Goal: Find specific page/section: Find specific page/section

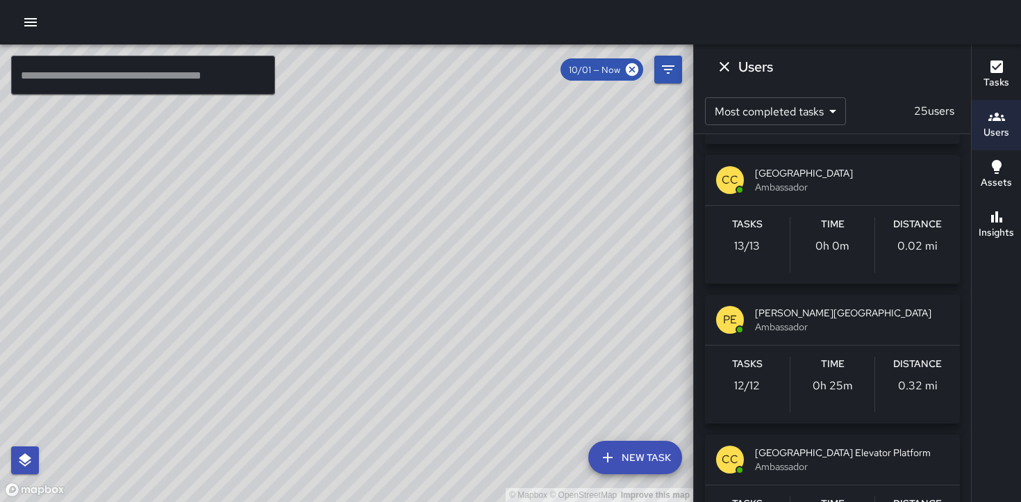
scroll to position [122, 0]
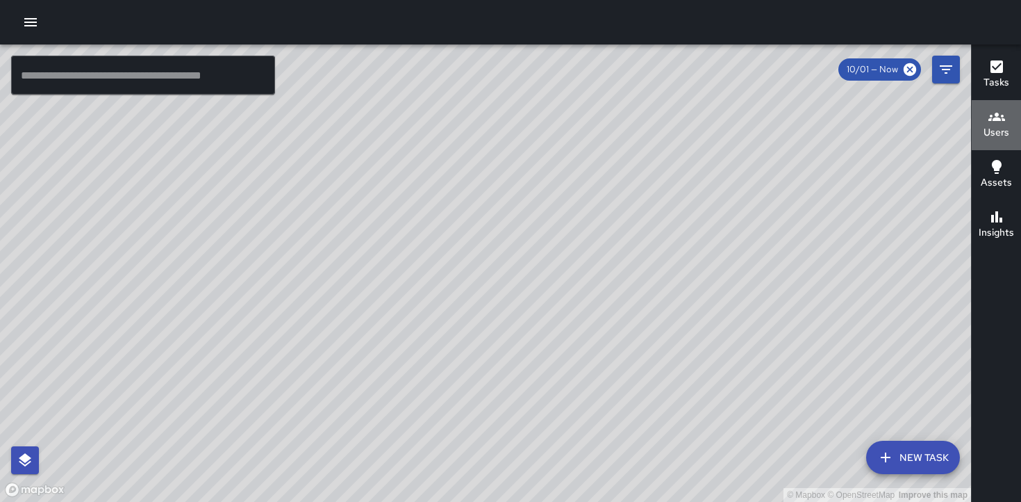
click at [1001, 127] on h6 "Users" at bounding box center [997, 132] width 26 height 15
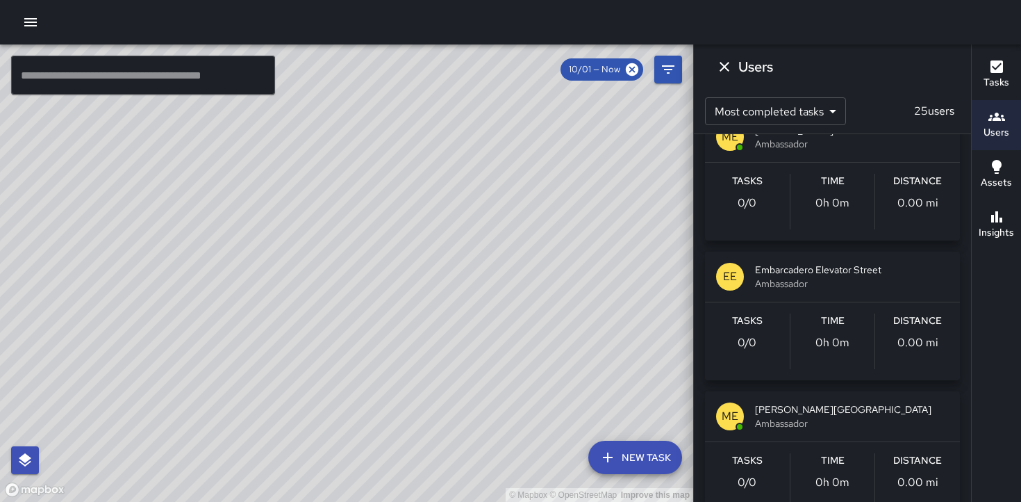
scroll to position [1713, 0]
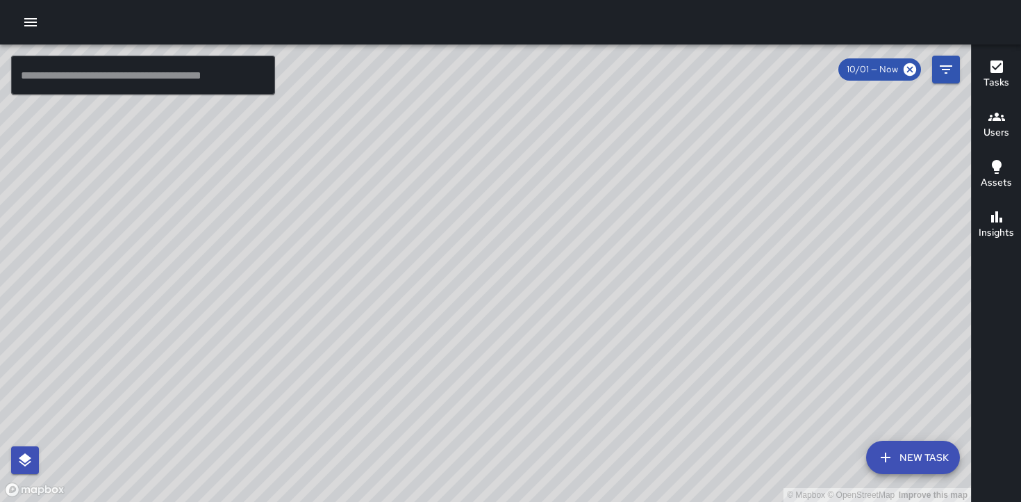
click at [997, 132] on h6 "Users" at bounding box center [997, 132] width 26 height 15
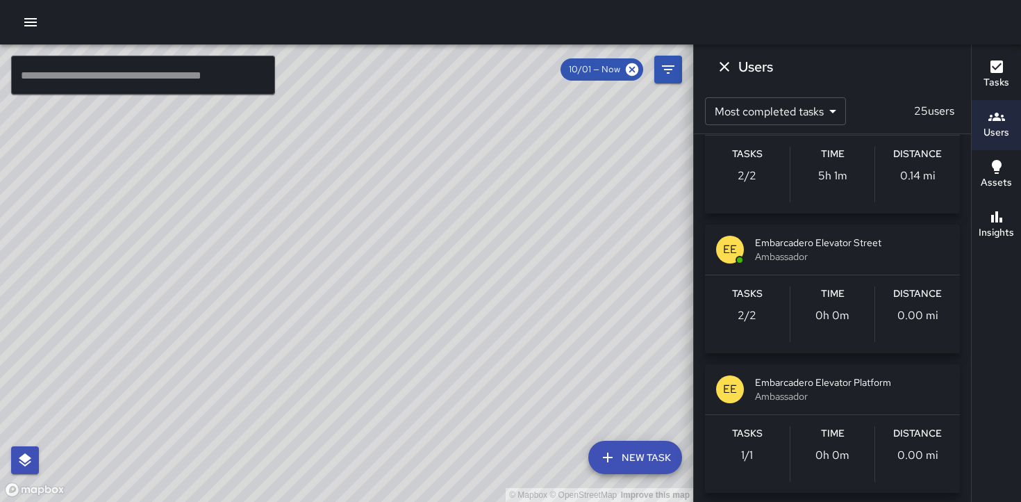
scroll to position [899, 0]
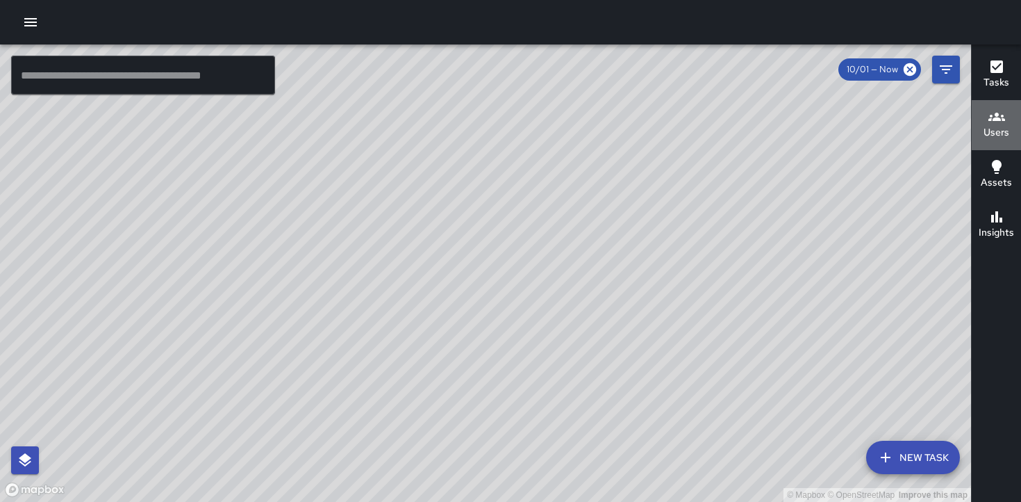
click at [996, 128] on h6 "Users" at bounding box center [997, 132] width 26 height 15
